Goal: Task Accomplishment & Management: Complete application form

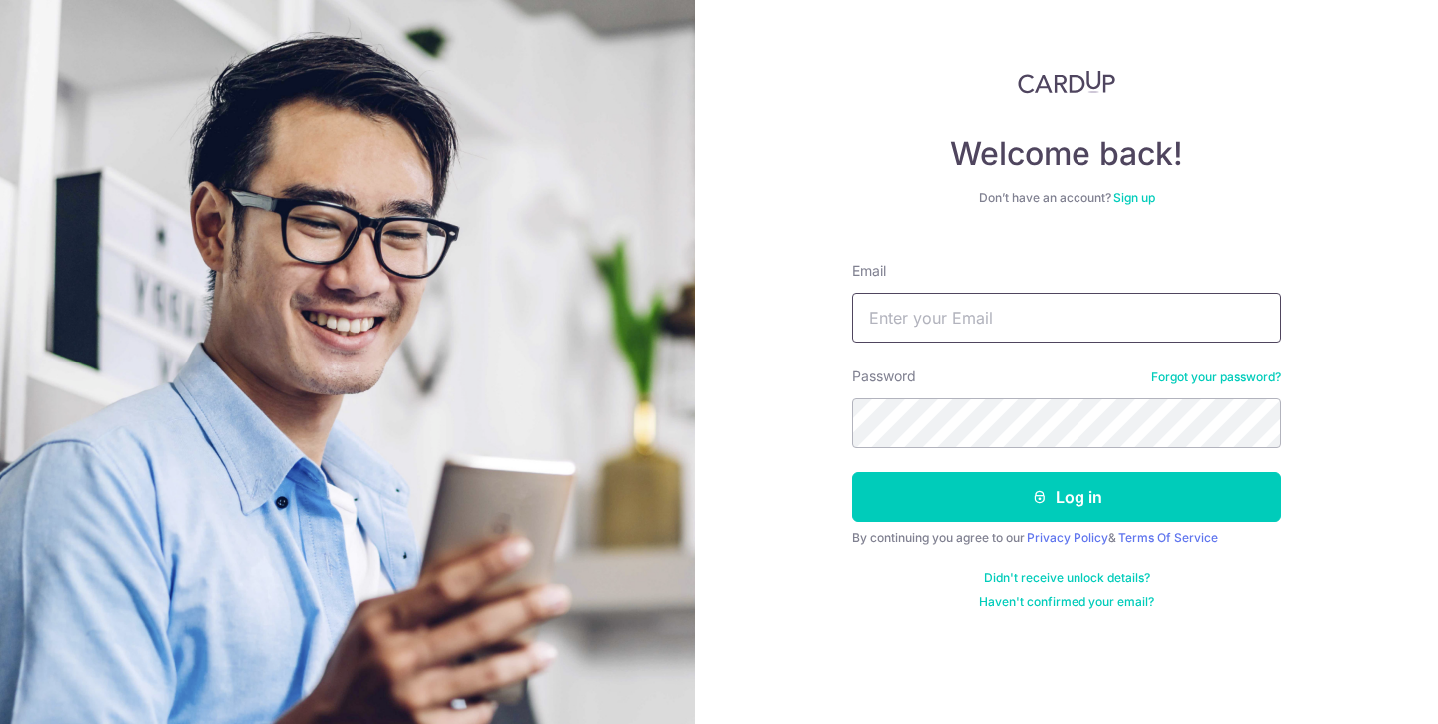
click at [1122, 320] on input "Email" at bounding box center [1066, 317] width 429 height 50
type input "[EMAIL_ADDRESS][DOMAIN_NAME]"
click at [852, 472] on button "Log in" at bounding box center [1066, 497] width 429 height 50
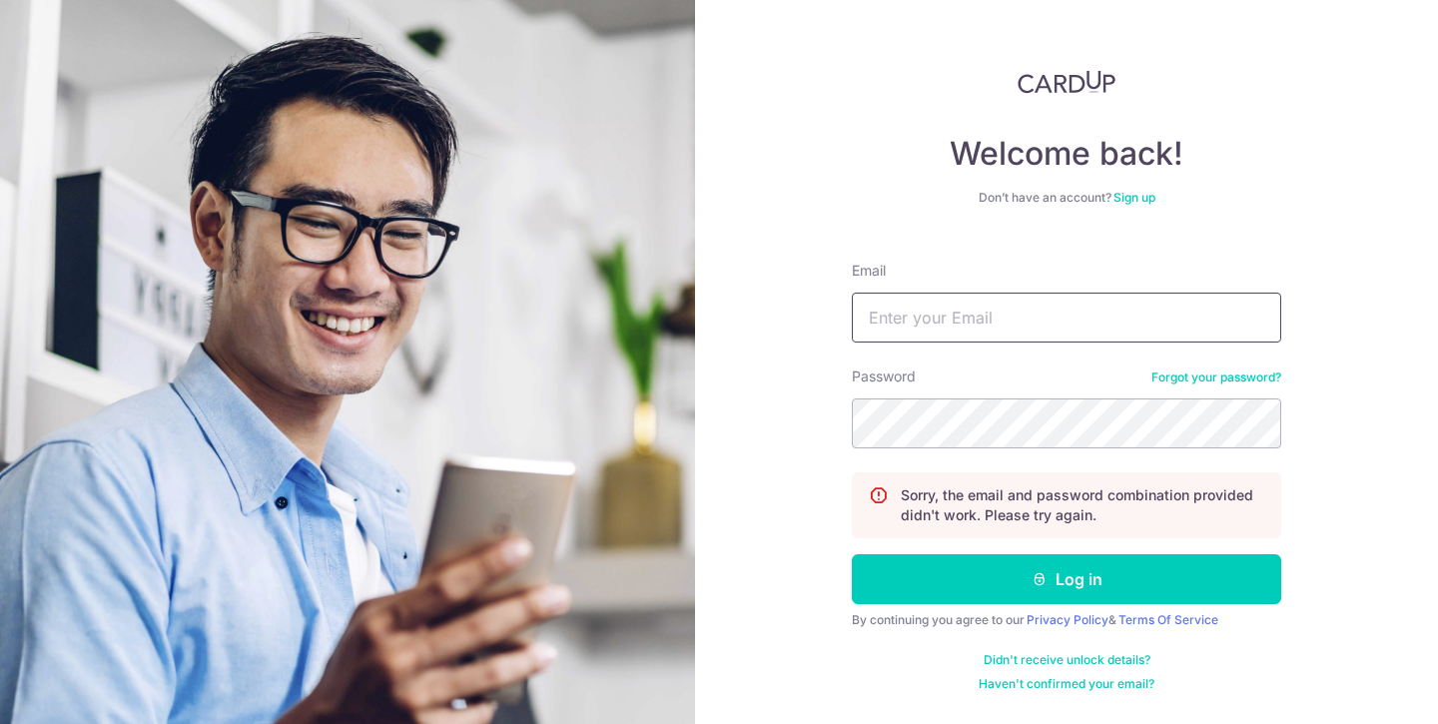
click at [986, 315] on input "Email" at bounding box center [1066, 317] width 429 height 50
type input "[EMAIL_ADDRESS][DOMAIN_NAME]"
click at [852, 554] on button "Log in" at bounding box center [1066, 579] width 429 height 50
click at [1101, 334] on input "Email" at bounding box center [1066, 317] width 429 height 50
type input "[EMAIL_ADDRESS][DOMAIN_NAME]"
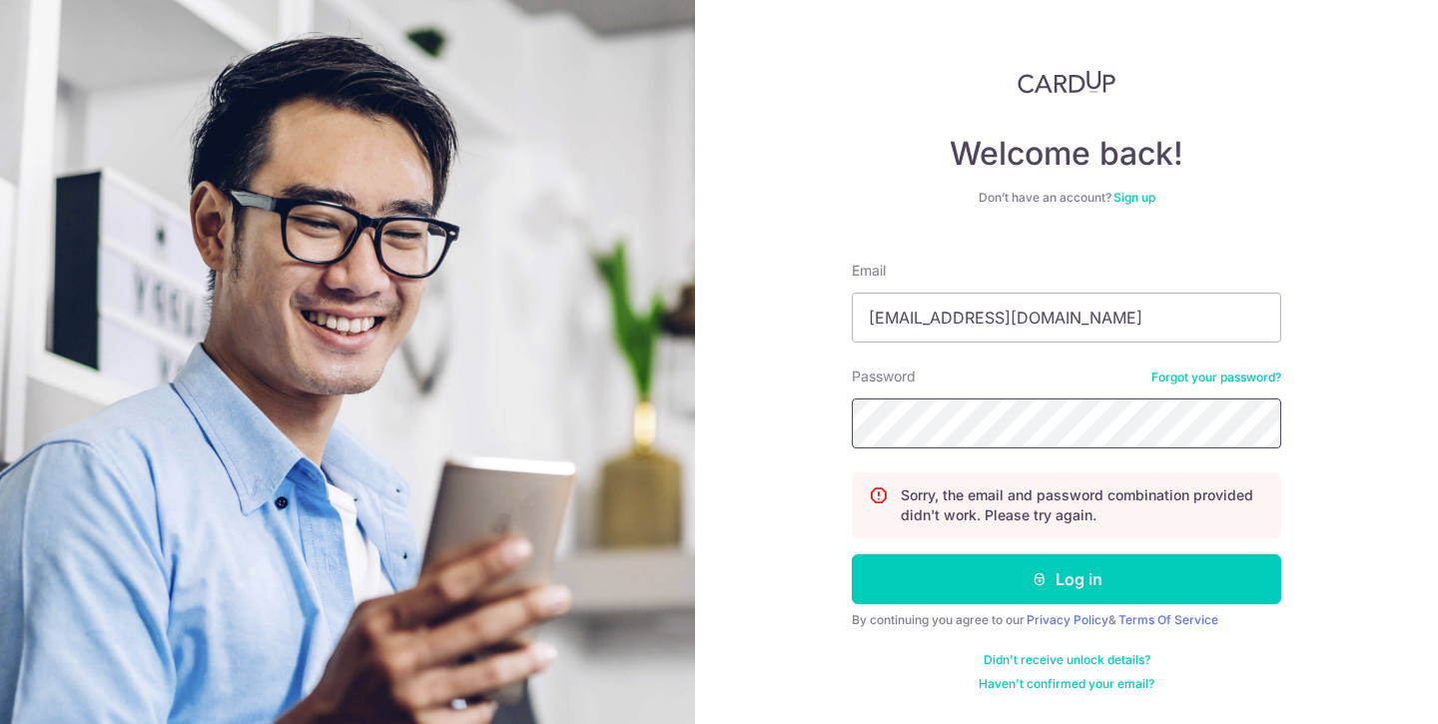
click at [852, 554] on button "Log in" at bounding box center [1066, 579] width 429 height 50
click at [1206, 371] on link "Forgot your password?" at bounding box center [1216, 377] width 130 height 16
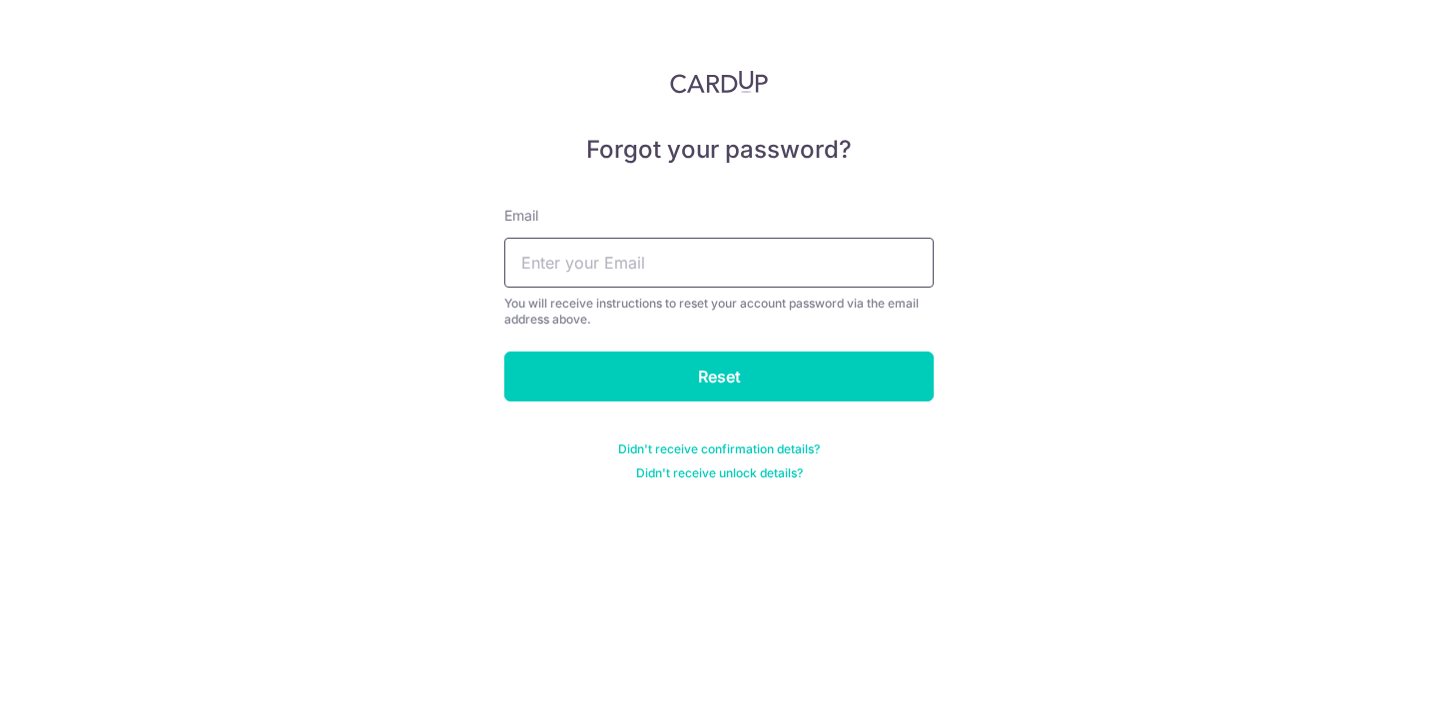
click at [771, 261] on input "text" at bounding box center [718, 263] width 429 height 50
type input "[EMAIL_ADDRESS][DOMAIN_NAME]"
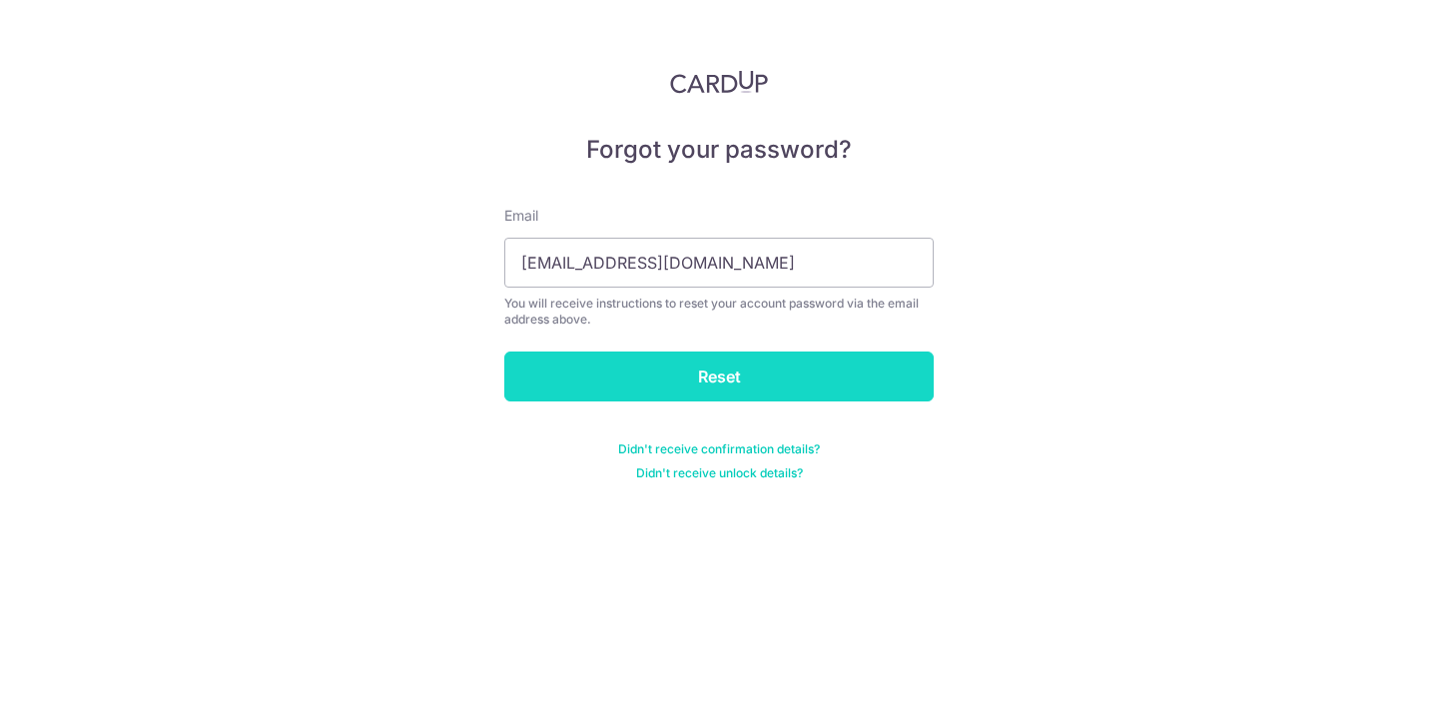
click at [696, 373] on input "Reset" at bounding box center [718, 376] width 429 height 50
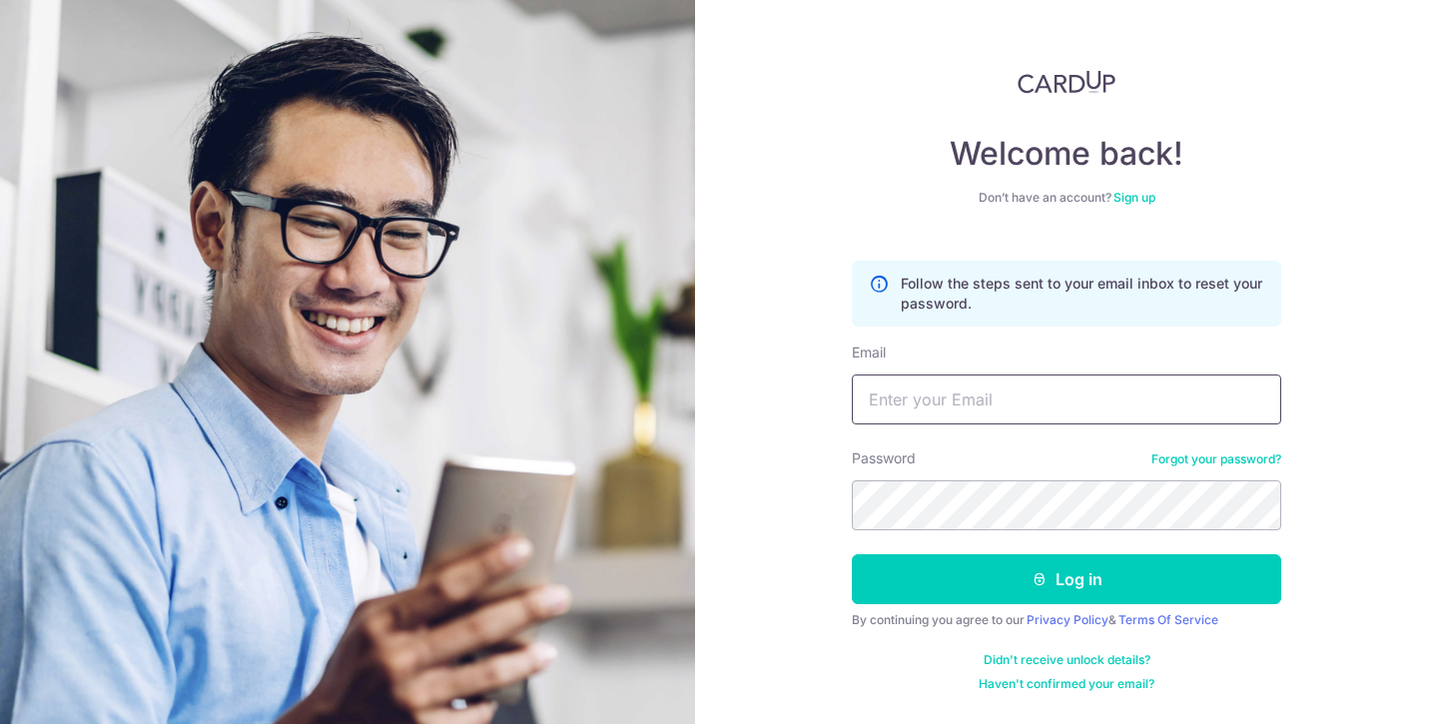
click at [960, 391] on input "Email" at bounding box center [1066, 399] width 429 height 50
type input "[EMAIL_ADDRESS][DOMAIN_NAME]"
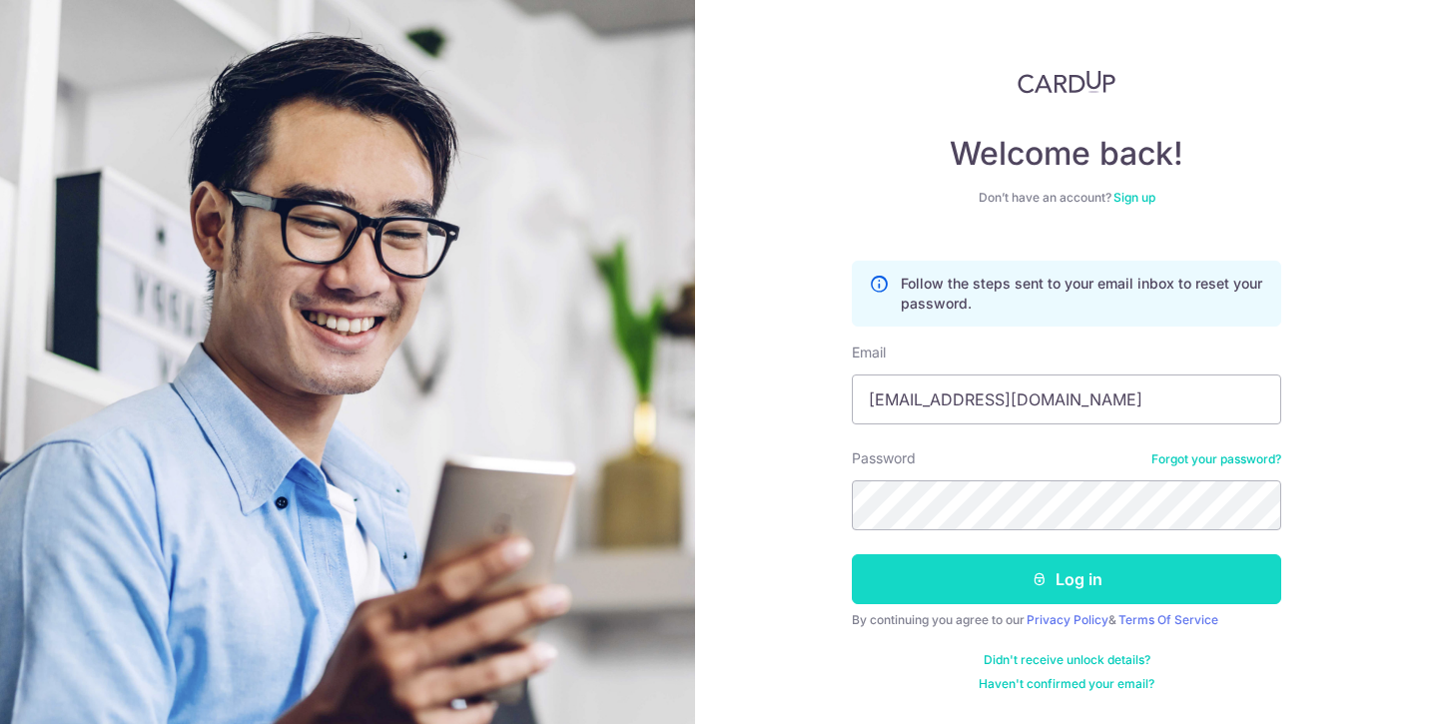
click at [1063, 568] on button "Log in" at bounding box center [1066, 579] width 429 height 50
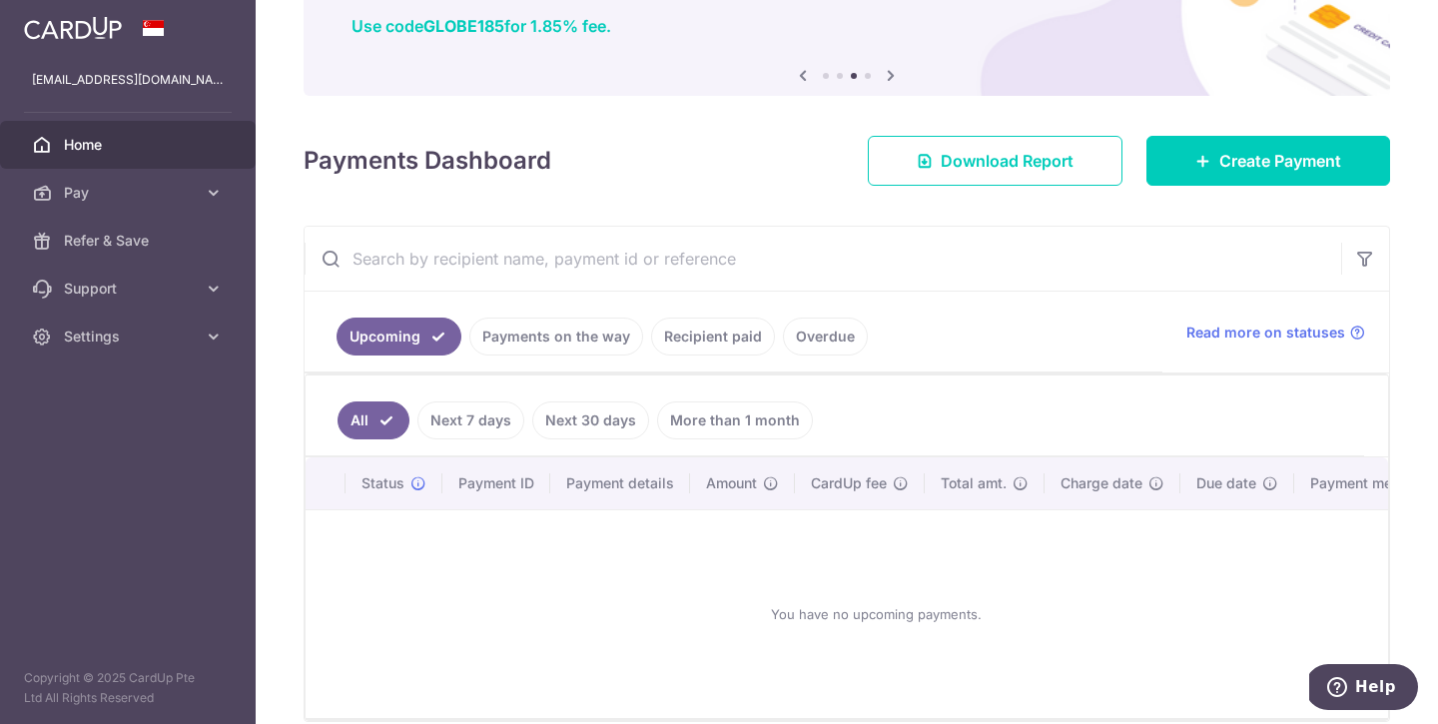
scroll to position [155, 0]
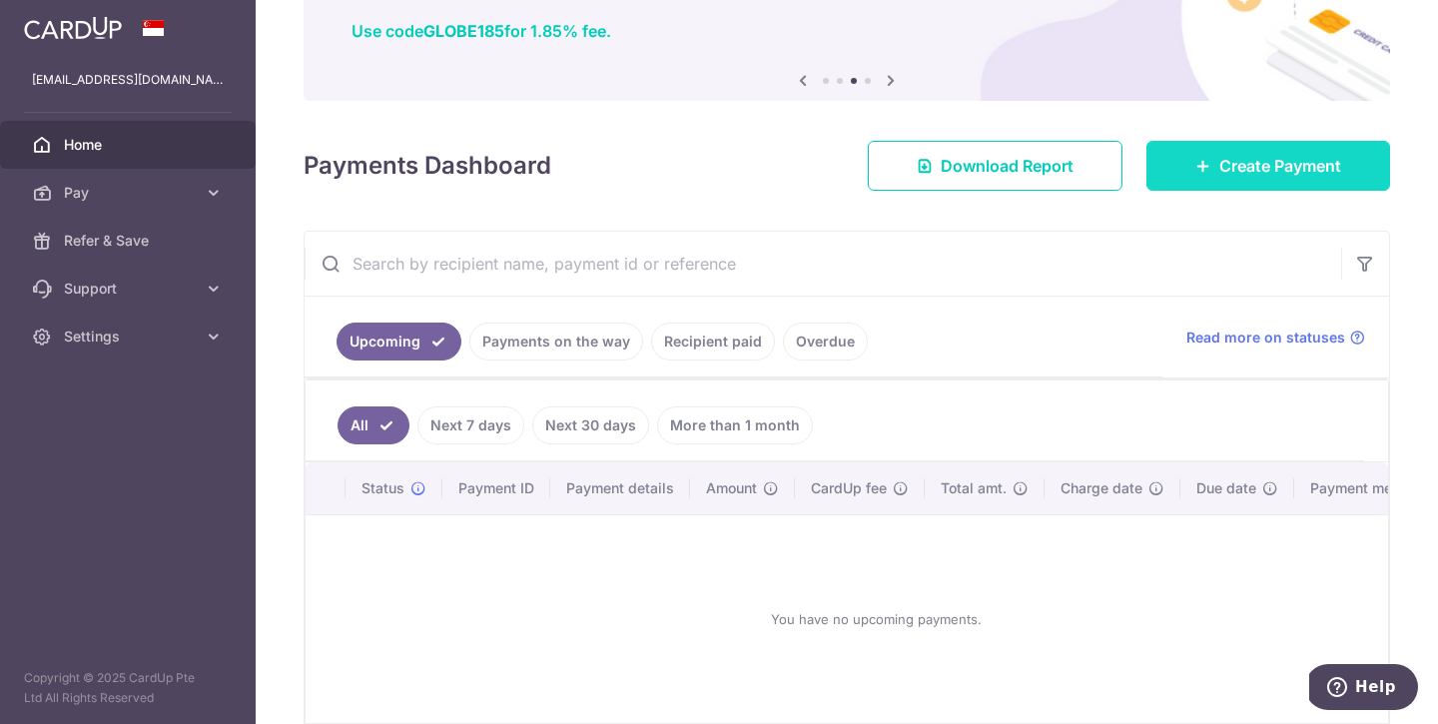
click at [1271, 185] on link "Create Payment" at bounding box center [1268, 166] width 244 height 50
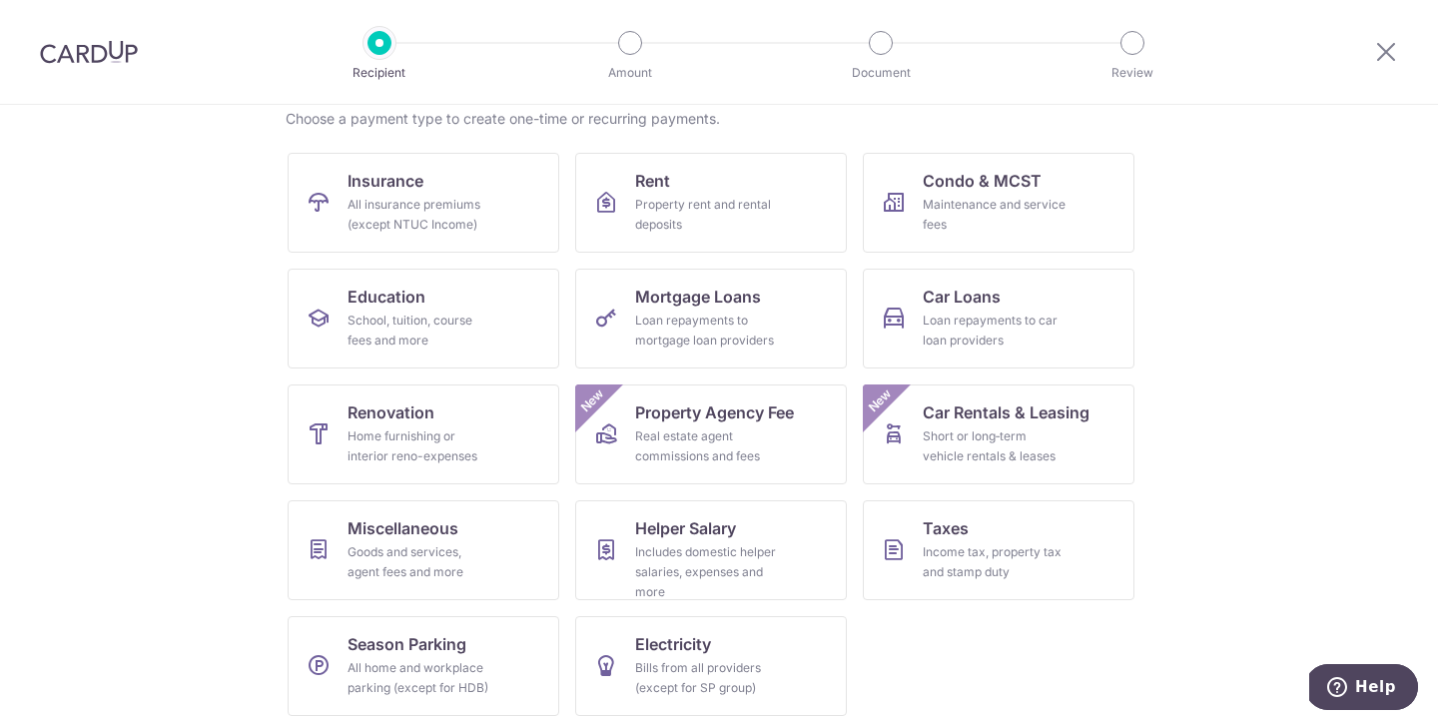
scroll to position [170, 0]
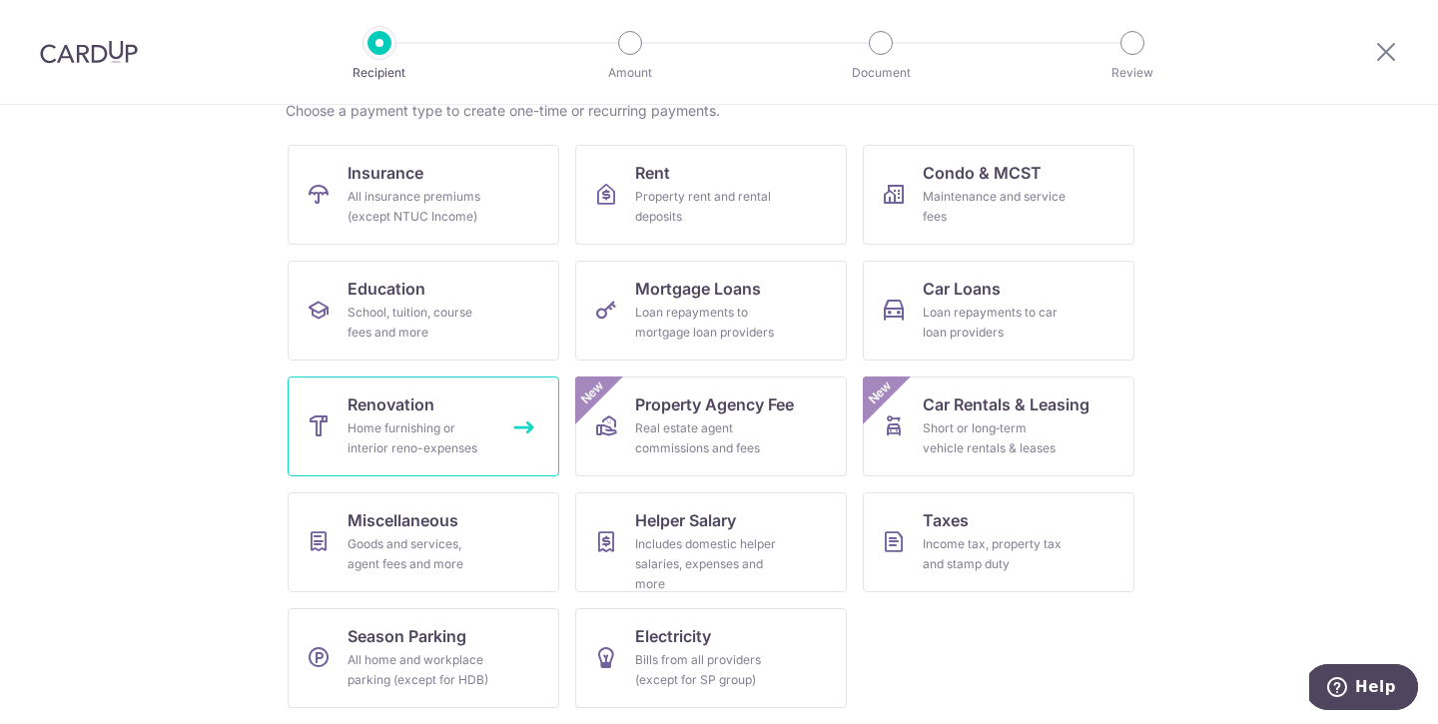
click at [420, 407] on span "Renovation" at bounding box center [390, 404] width 87 height 24
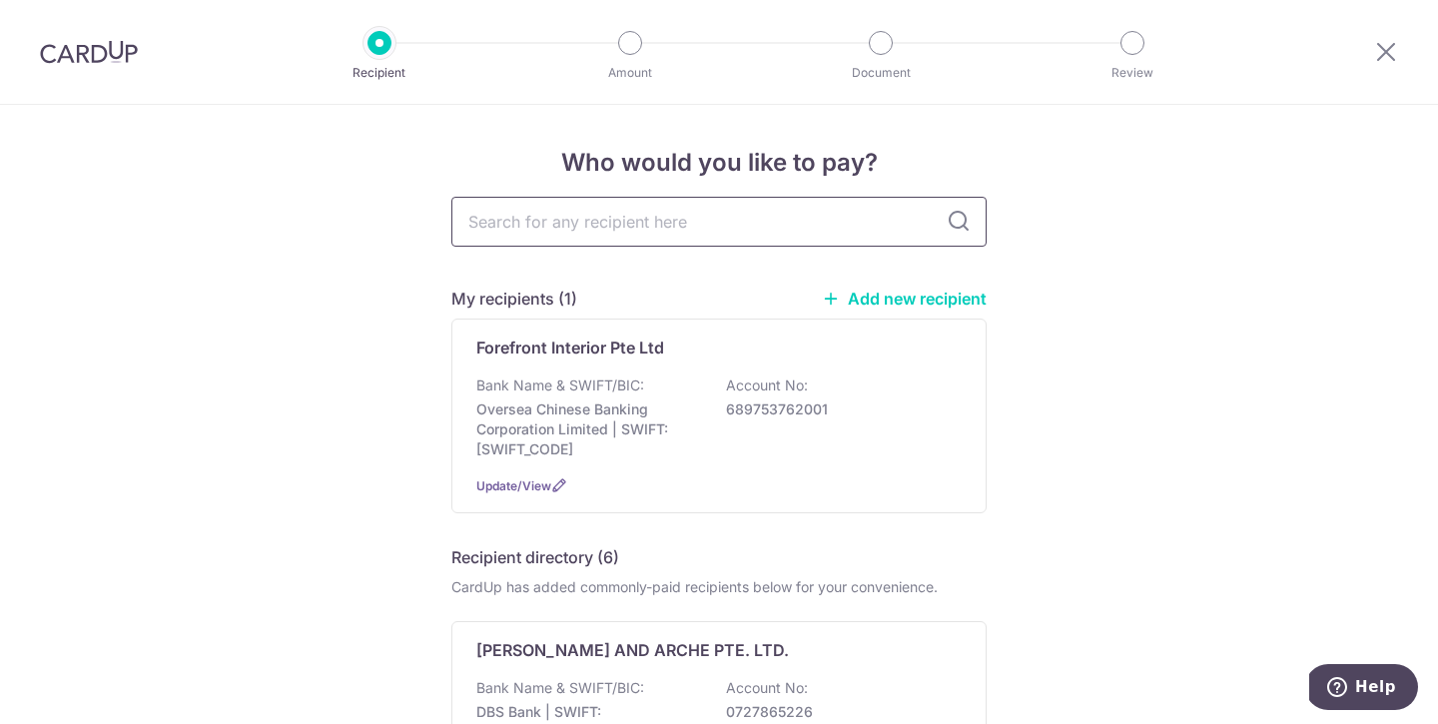
click at [698, 217] on input "text" at bounding box center [718, 222] width 535 height 50
type input "lk electr"
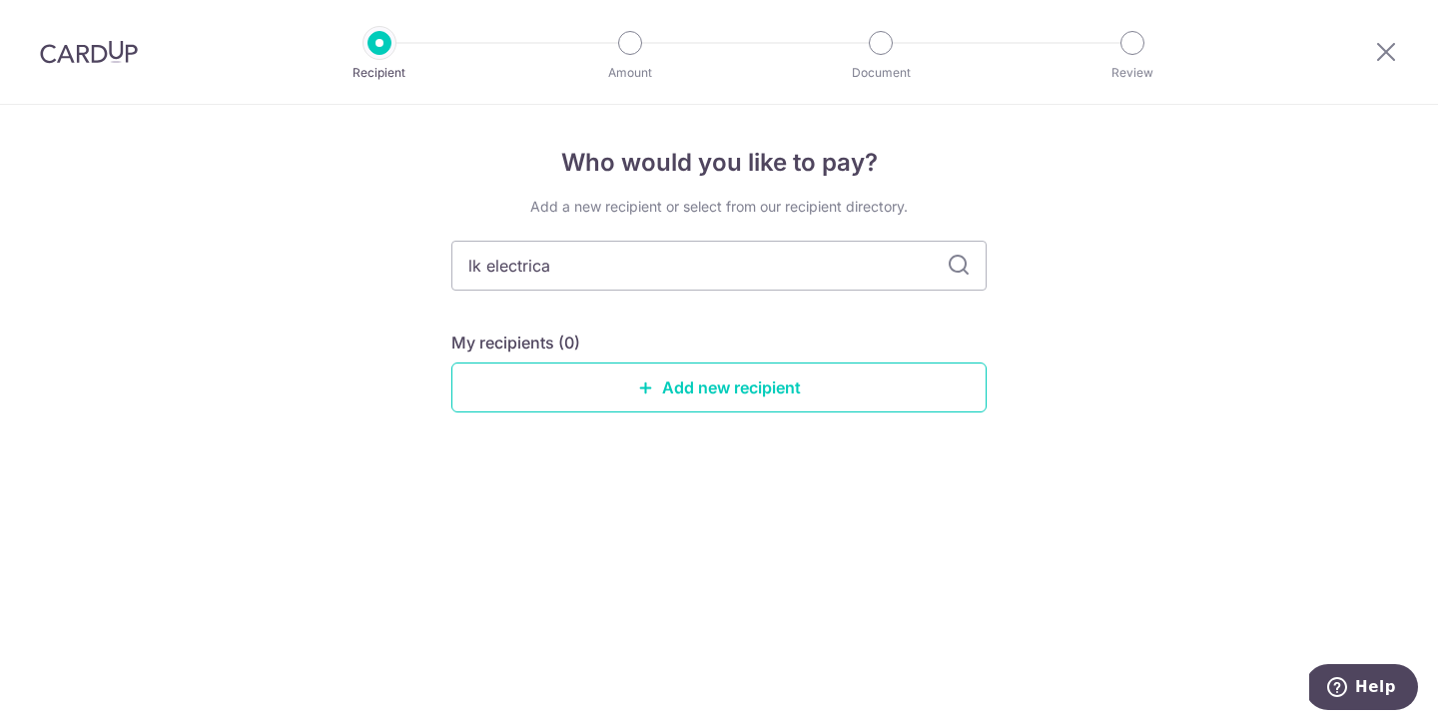
type input "lk electrical"
click at [728, 394] on link "Add new recipient" at bounding box center [718, 387] width 535 height 50
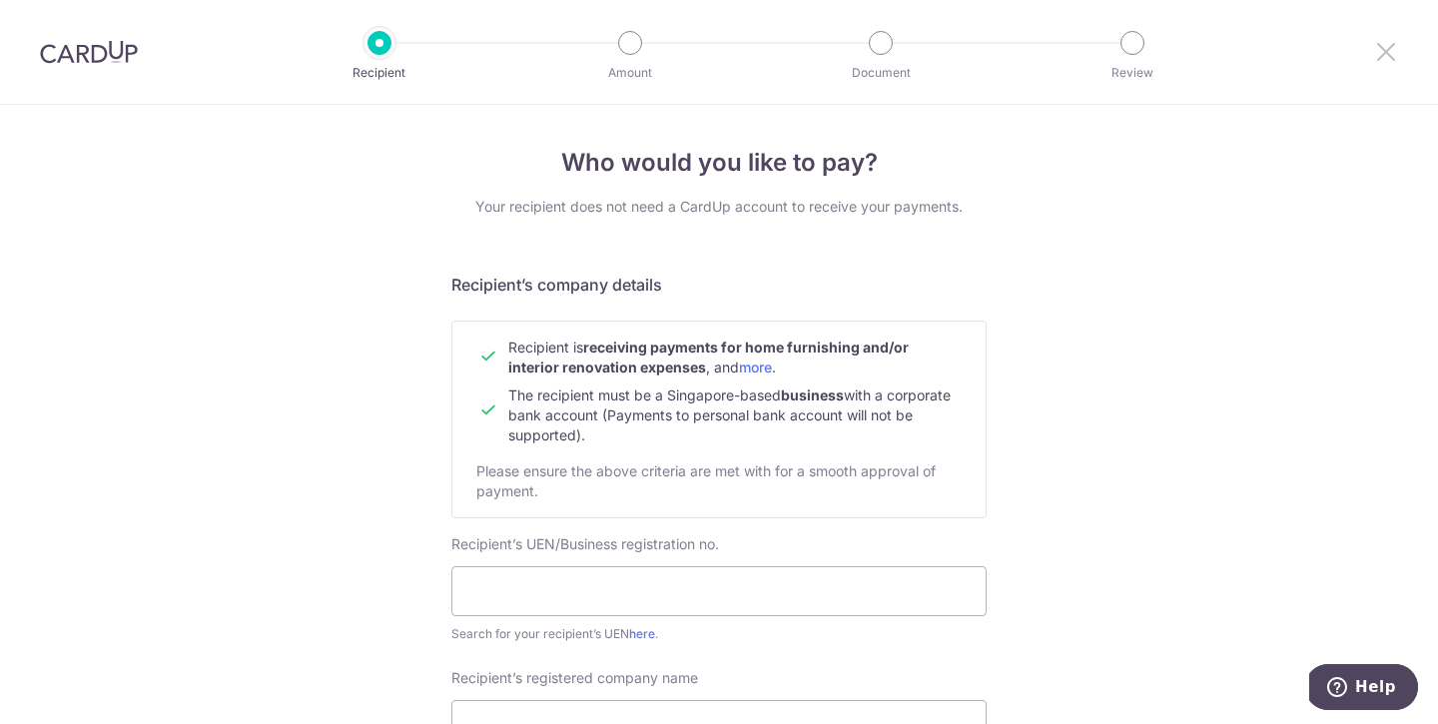
click at [1385, 58] on icon at bounding box center [1386, 51] width 24 height 25
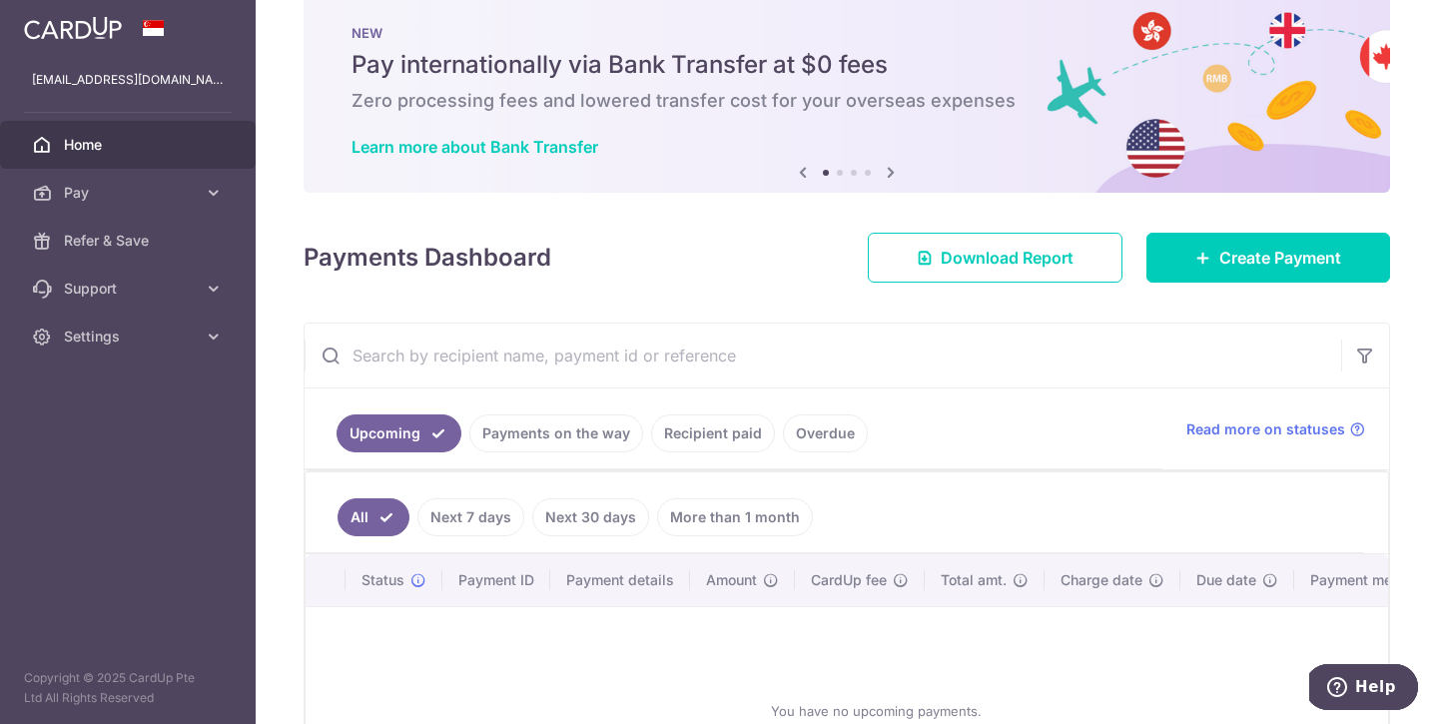
scroll to position [68, 0]
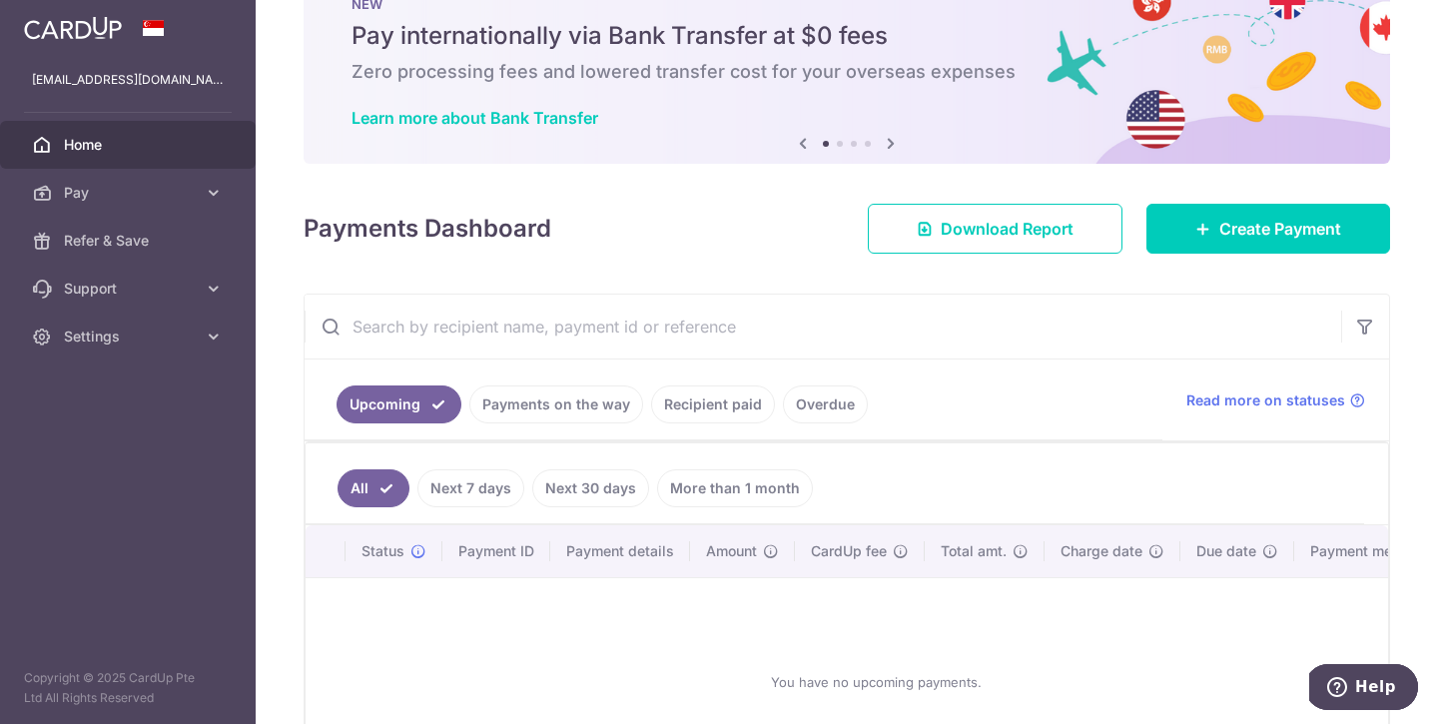
click at [693, 407] on link "Recipient paid" at bounding box center [713, 404] width 124 height 38
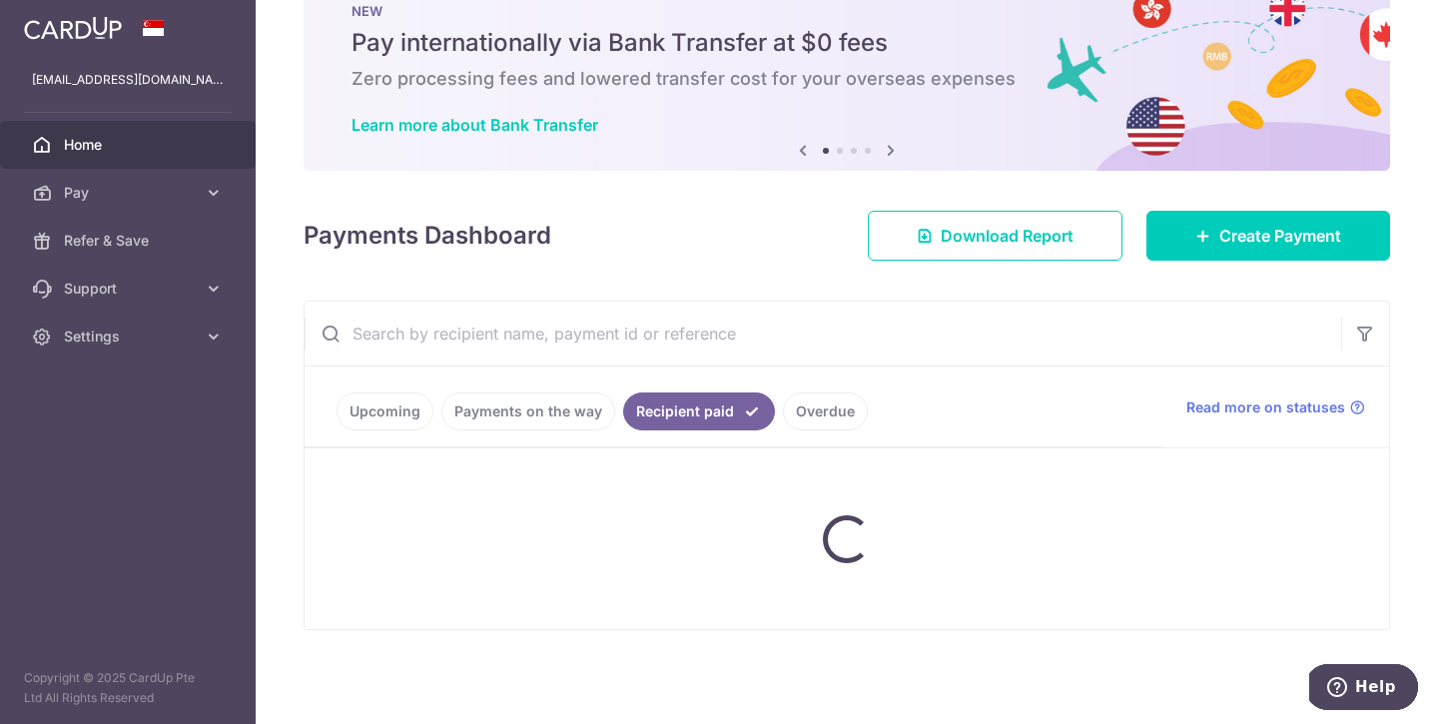
scroll to position [18, 0]
